Goal: Transaction & Acquisition: Obtain resource

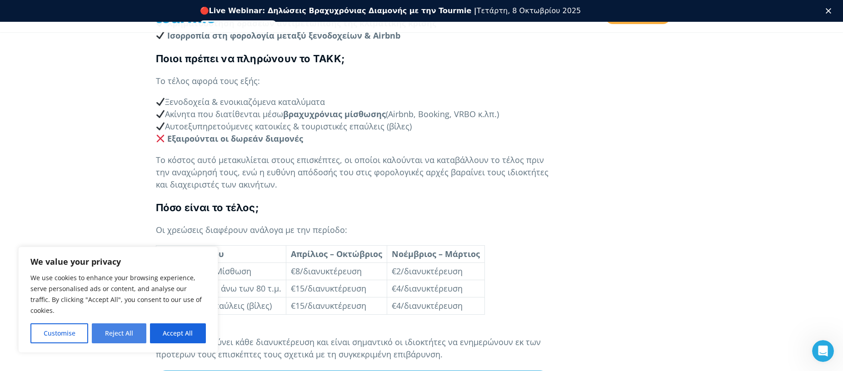
click at [126, 334] on button "Reject All" at bounding box center [119, 333] width 54 height 20
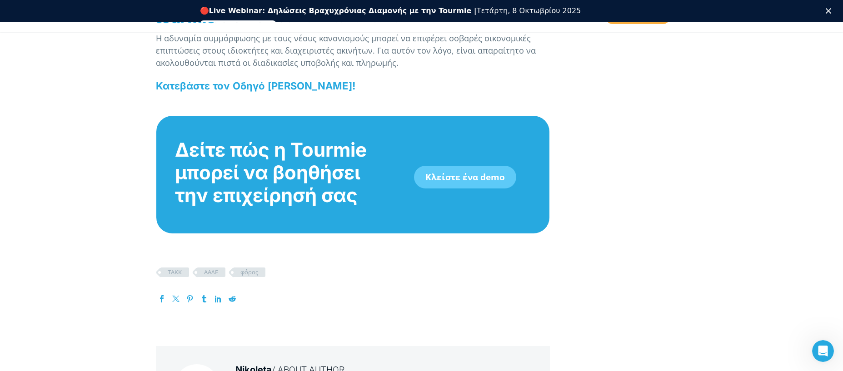
scroll to position [1420, 0]
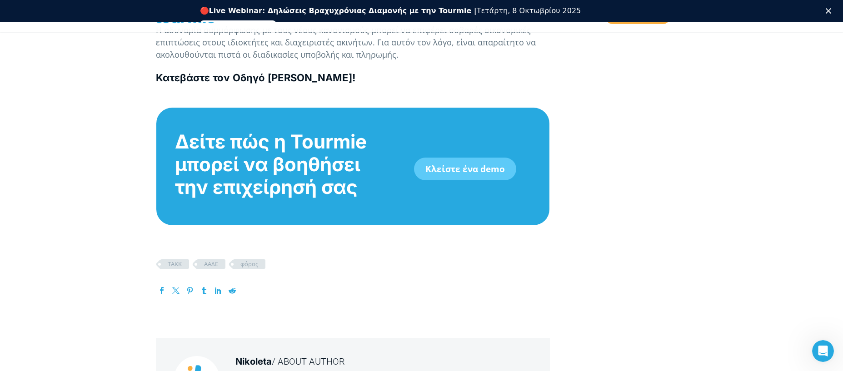
click at [355, 74] on b "Κατεβάστε τον Οδηγό [PERSON_NAME]!" at bounding box center [255, 78] width 199 height 12
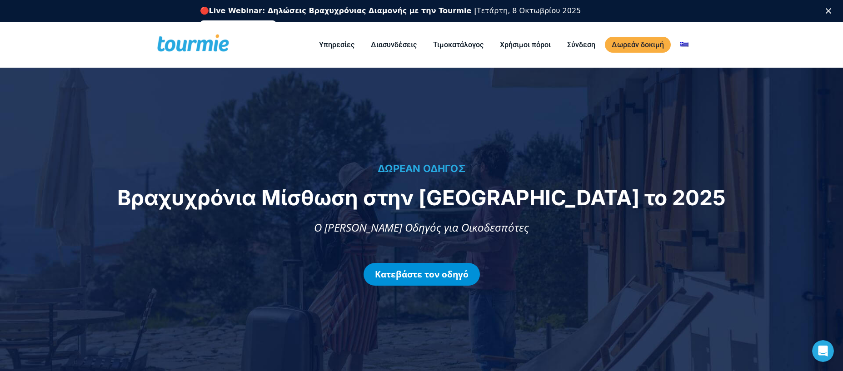
click at [425, 271] on link "Κατεβάστε τον οδηγό" at bounding box center [421, 274] width 116 height 23
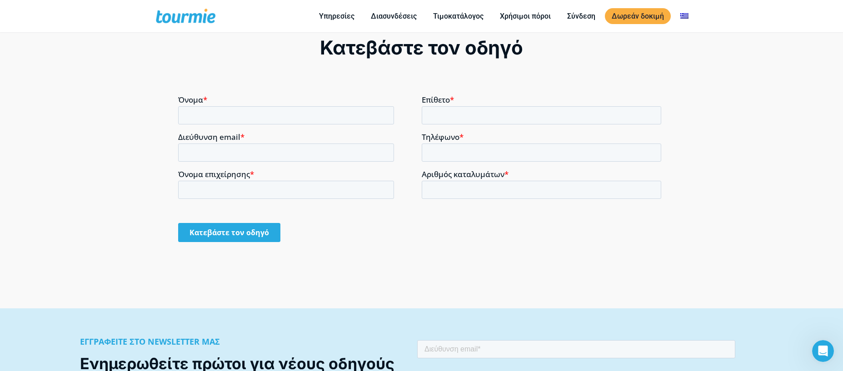
scroll to position [703, 0]
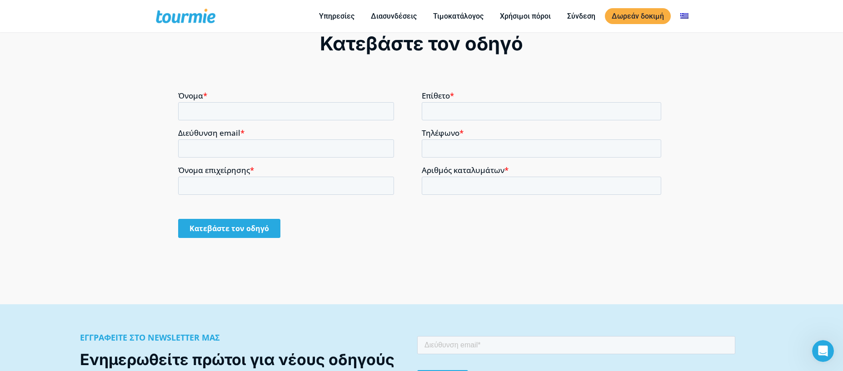
click at [258, 231] on input "Κατεβάστε τον οδηγό" at bounding box center [229, 228] width 102 height 19
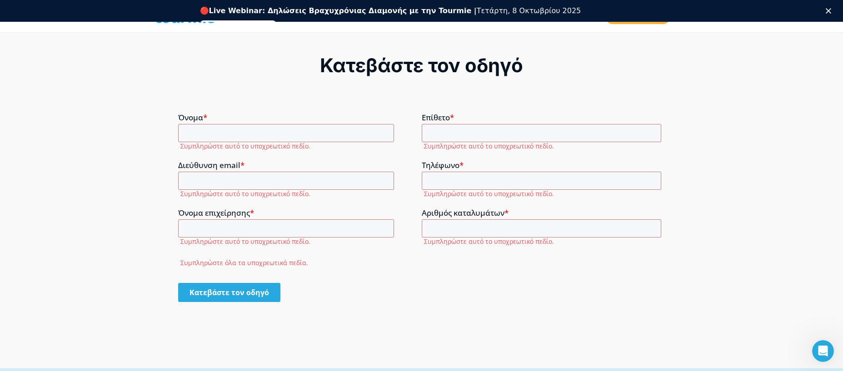
scroll to position [0, 0]
